Goal: Transaction & Acquisition: Book appointment/travel/reservation

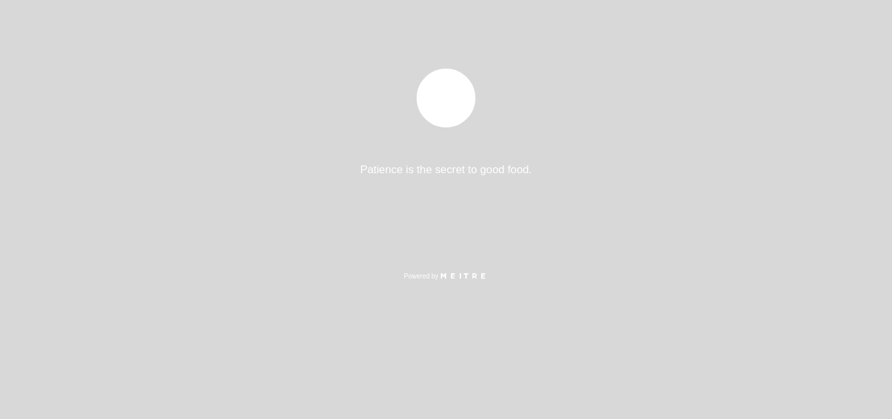
select select "es"
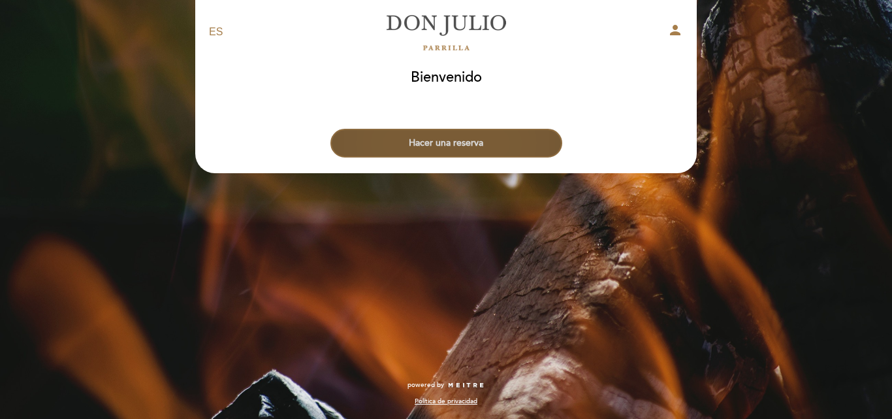
click at [476, 150] on button "Hacer una reserva" at bounding box center [446, 143] width 232 height 29
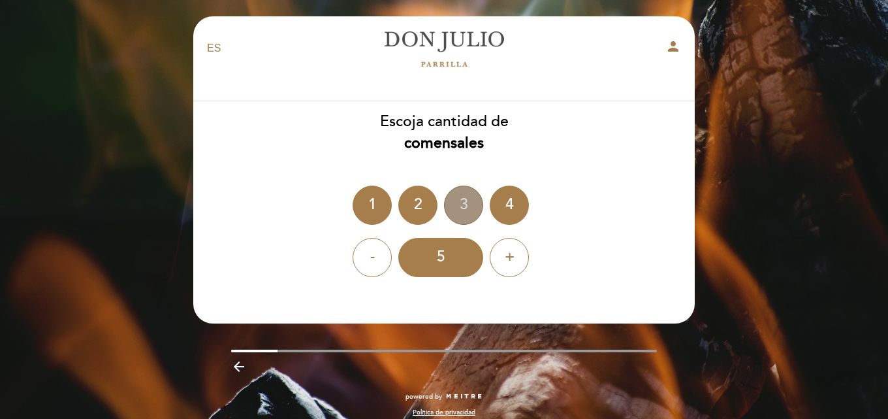
click at [466, 201] on div "3" at bounding box center [463, 204] width 39 height 39
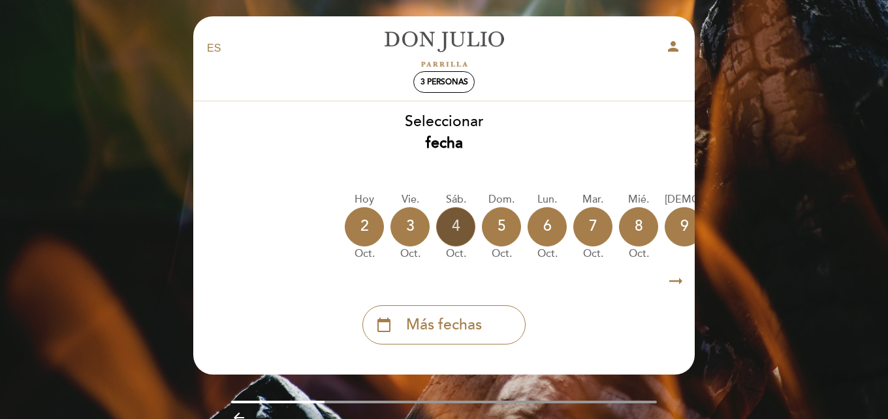
click at [462, 219] on div "4" at bounding box center [455, 226] width 39 height 39
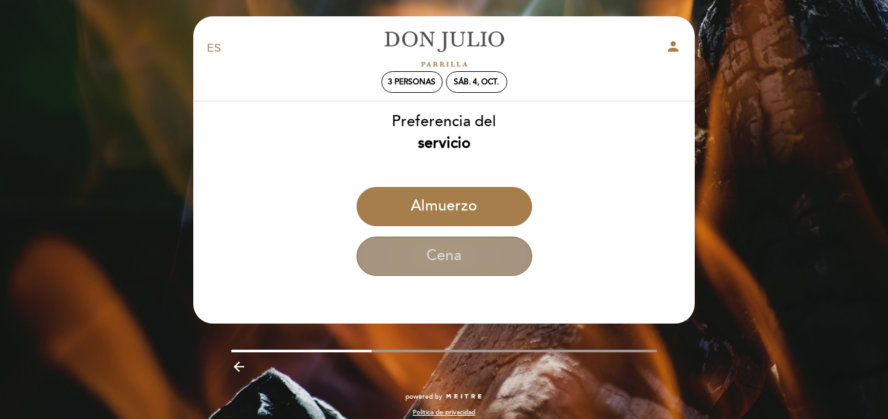
click at [473, 251] on button "Cena" at bounding box center [445, 255] width 176 height 39
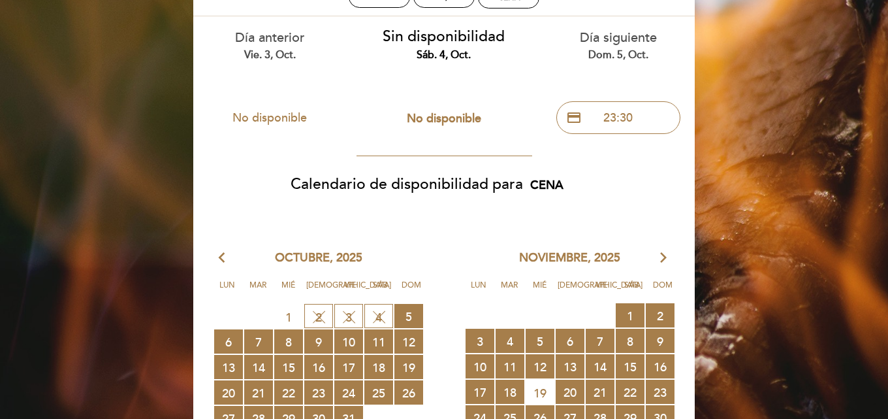
scroll to position [78, 0]
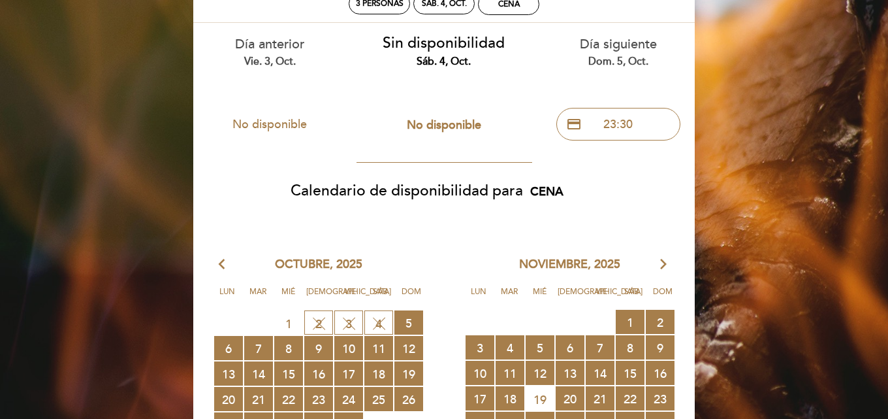
click at [377, 323] on span "4 SIN DISPONIBILIDAD" at bounding box center [378, 322] width 29 height 24
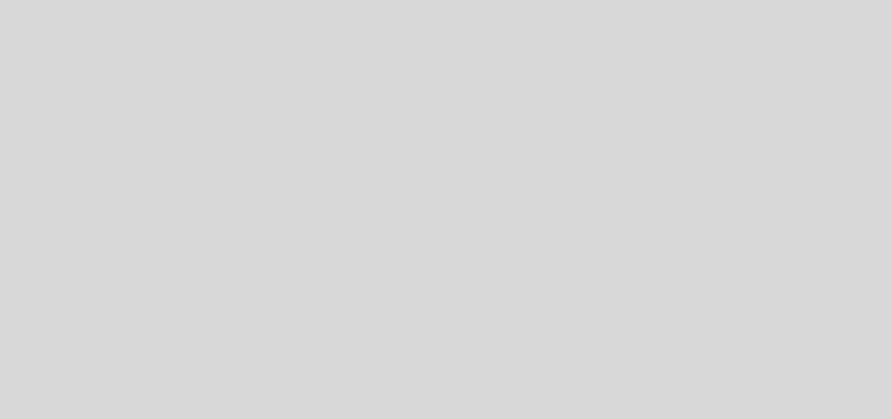
select select "es"
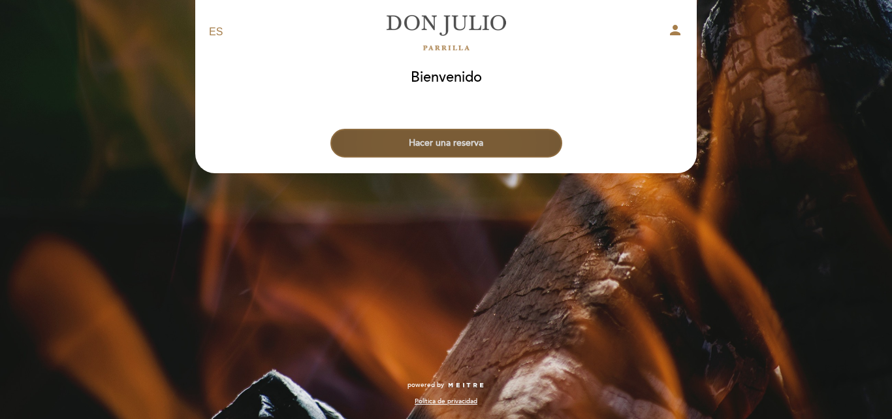
click at [447, 137] on button "Hacer una reserva" at bounding box center [446, 143] width 232 height 29
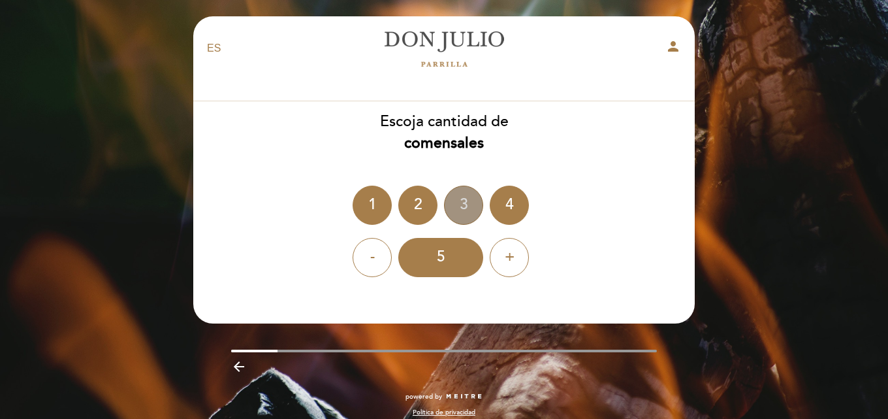
click at [468, 203] on div "3" at bounding box center [463, 204] width 39 height 39
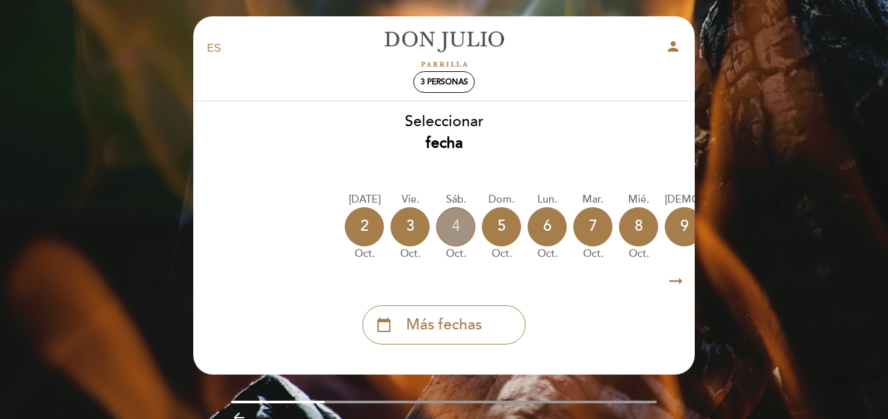
click at [465, 218] on div "4" at bounding box center [455, 226] width 39 height 39
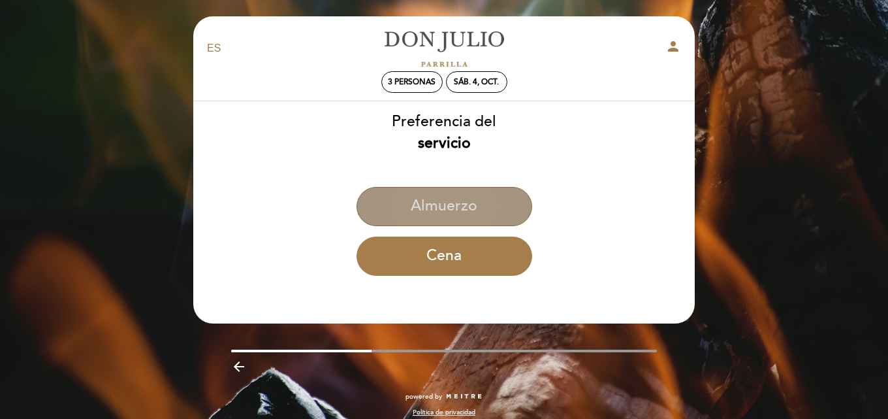
click at [448, 212] on button "Almuerzo" at bounding box center [445, 206] width 176 height 39
